Goal: Information Seeking & Learning: Learn about a topic

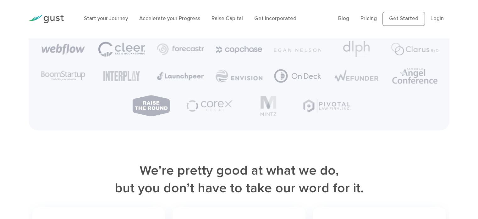
scroll to position [1596, 0]
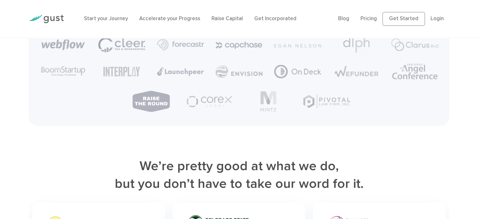
click at [349, 22] on li "Blog" at bounding box center [343, 19] width 11 height 8
click at [345, 15] on li "Blog" at bounding box center [343, 19] width 11 height 8
click at [346, 17] on link "Blog" at bounding box center [343, 18] width 11 height 6
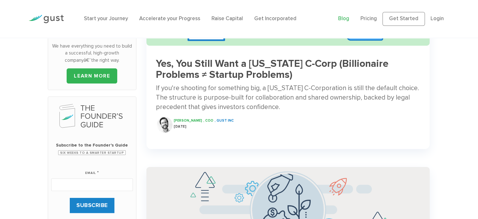
scroll to position [139, 0]
click at [263, 89] on div "If you're shooting for something big, a Delaware C-Corporation is still the def…" at bounding box center [288, 98] width 264 height 29
click at [439, 19] on link "Login" at bounding box center [437, 18] width 13 height 6
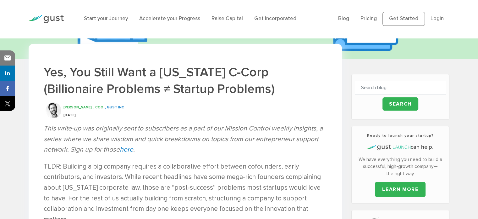
scroll to position [116, 0]
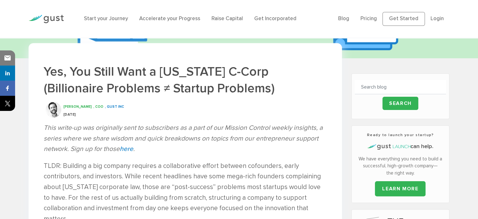
click at [431, 18] on li "Login" at bounding box center [437, 19] width 13 height 8
